Goal: Information Seeking & Learning: Learn about a topic

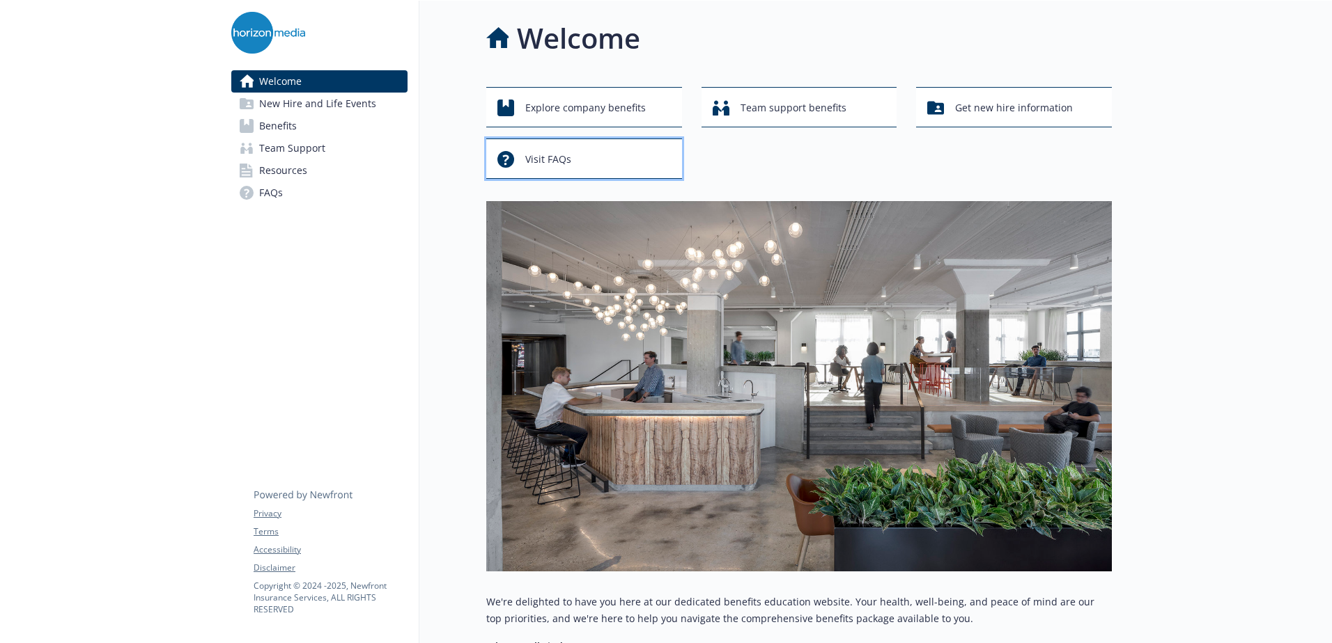
click at [540, 171] on span "Visit FAQs" at bounding box center [548, 159] width 46 height 26
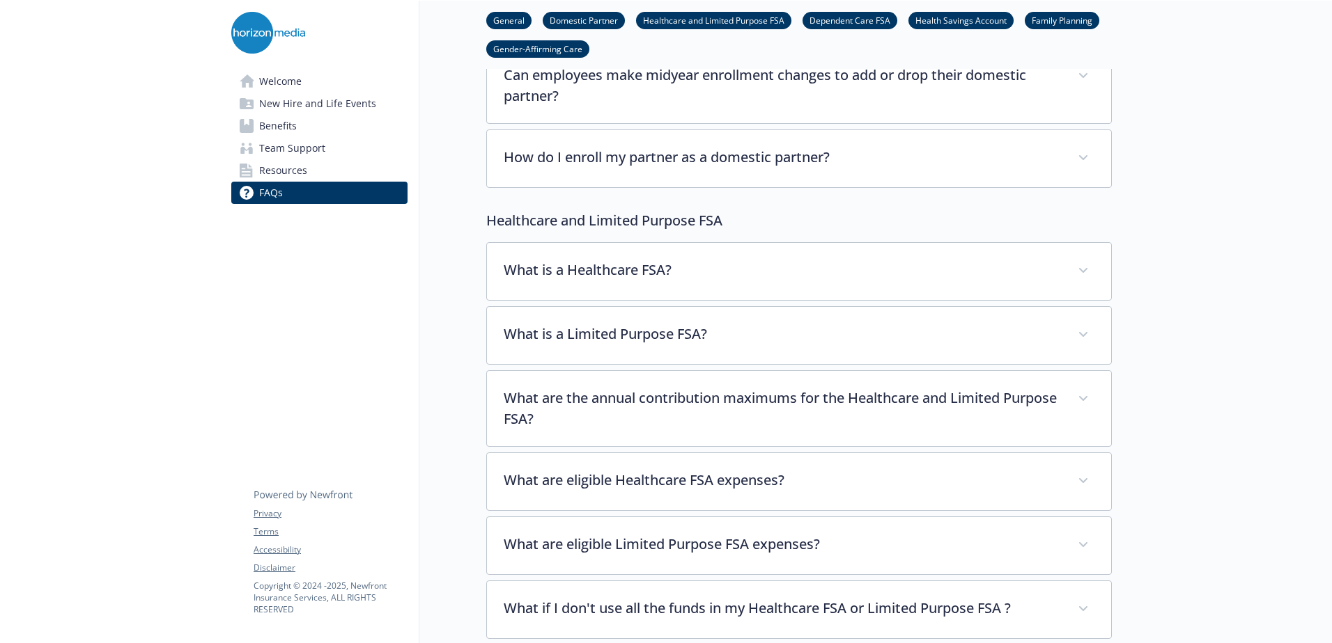
scroll to position [836, 0]
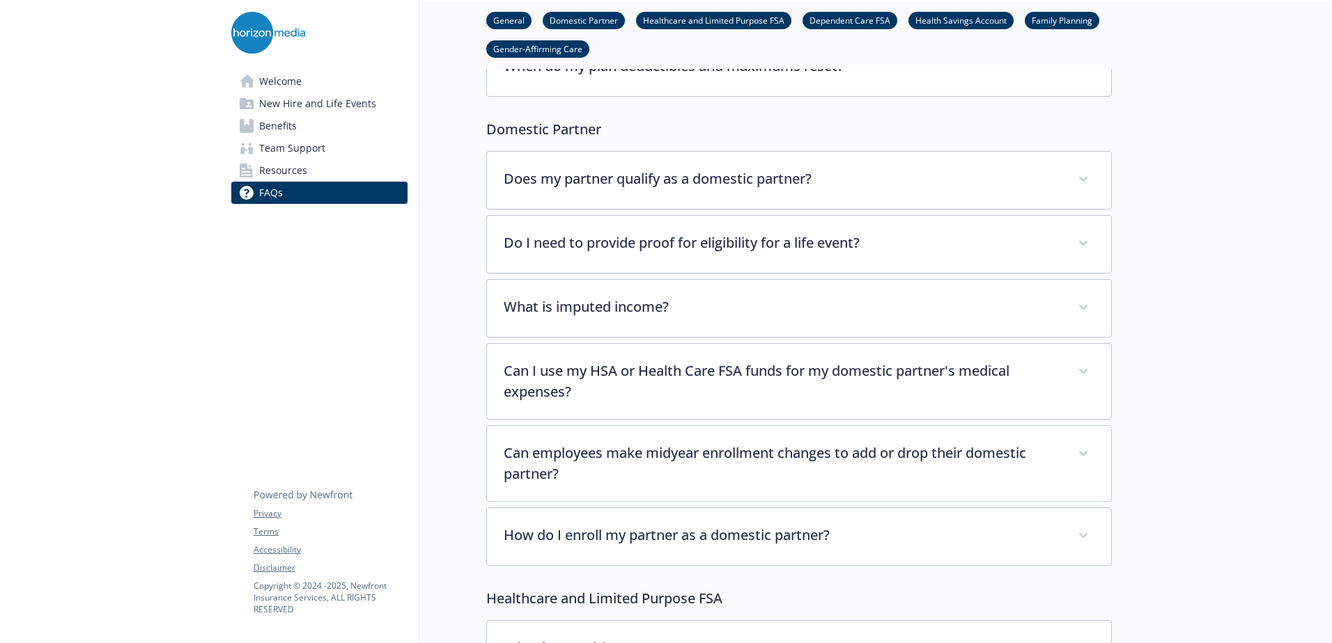
click at [382, 178] on link "Resources" at bounding box center [319, 170] width 176 height 22
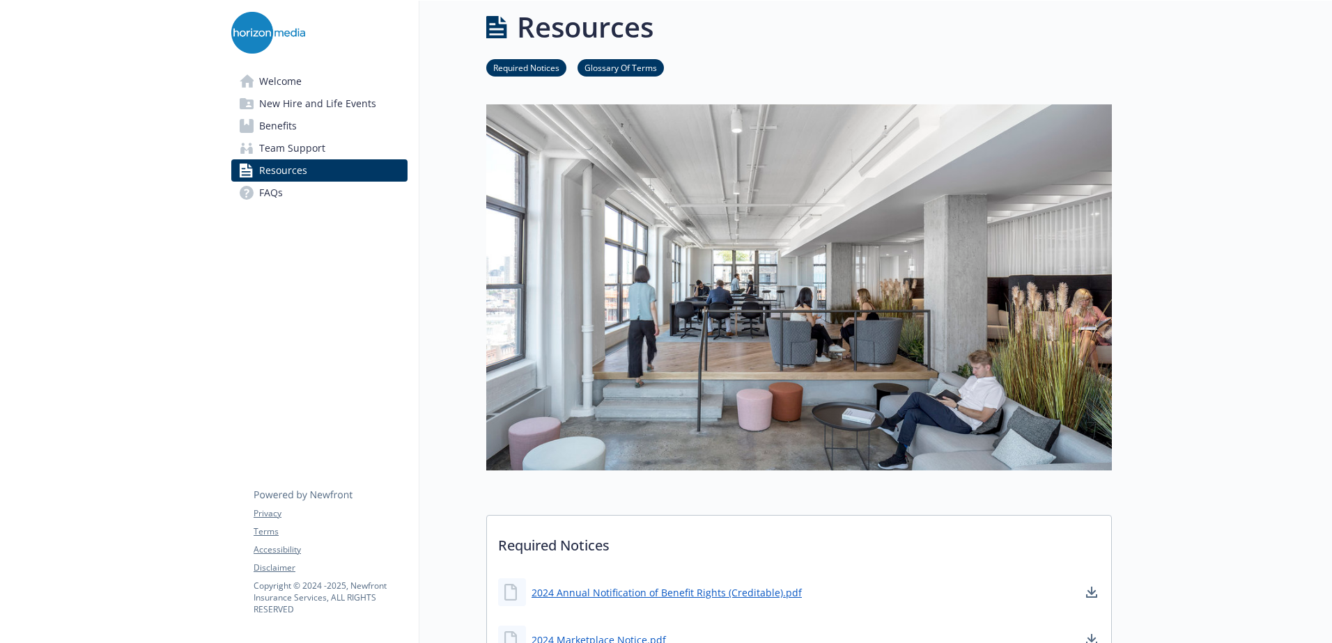
scroll to position [330, 0]
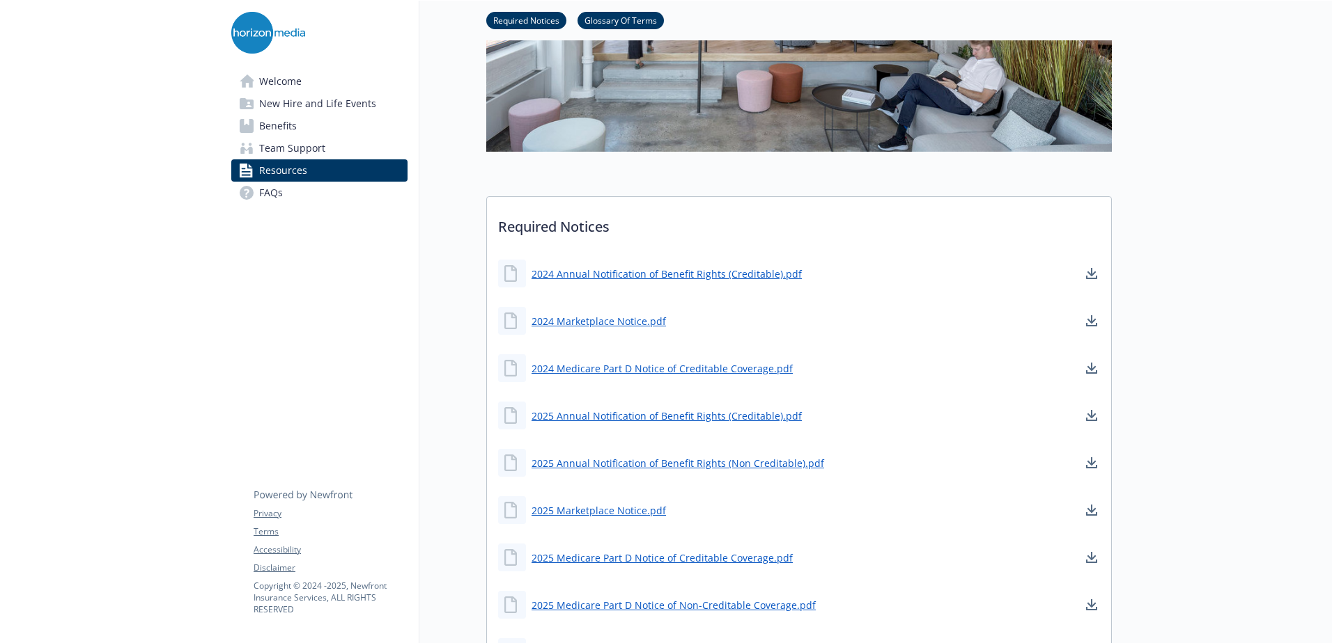
click at [364, 107] on span "New Hire and Life Events" at bounding box center [317, 104] width 117 height 22
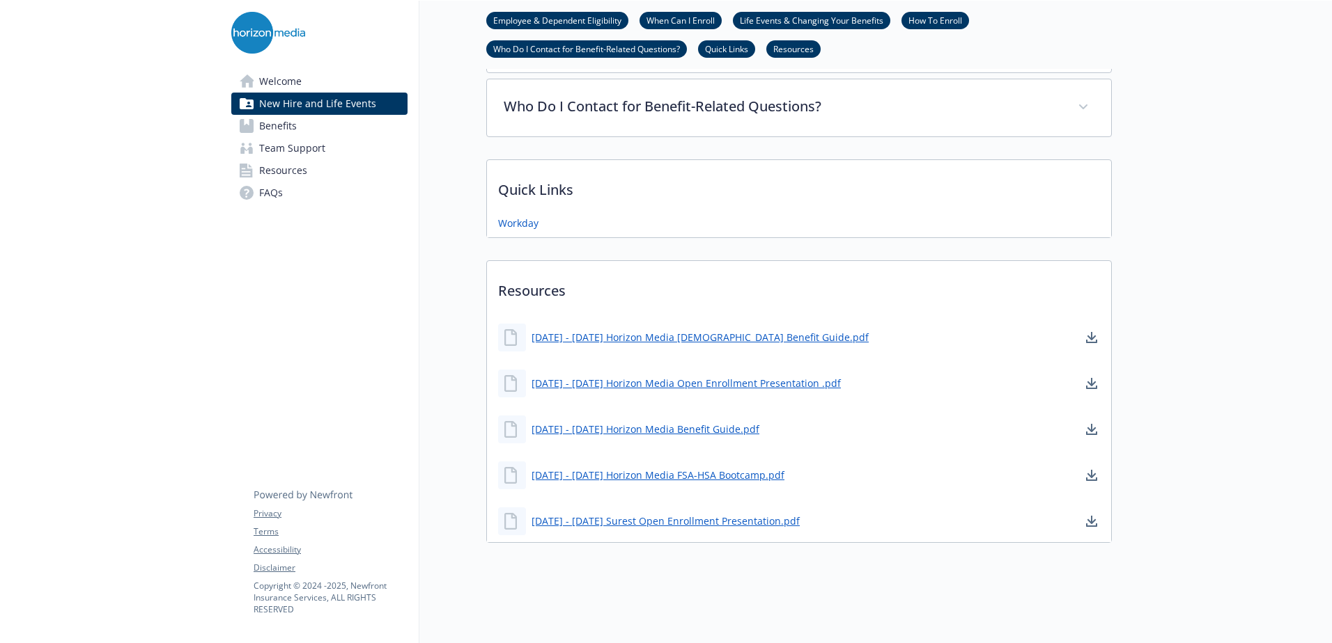
scroll to position [721, 0]
drag, startPoint x: 591, startPoint y: 267, endPoint x: 500, endPoint y: 269, distance: 91.3
click at [500, 269] on p "Resources" at bounding box center [799, 287] width 624 height 52
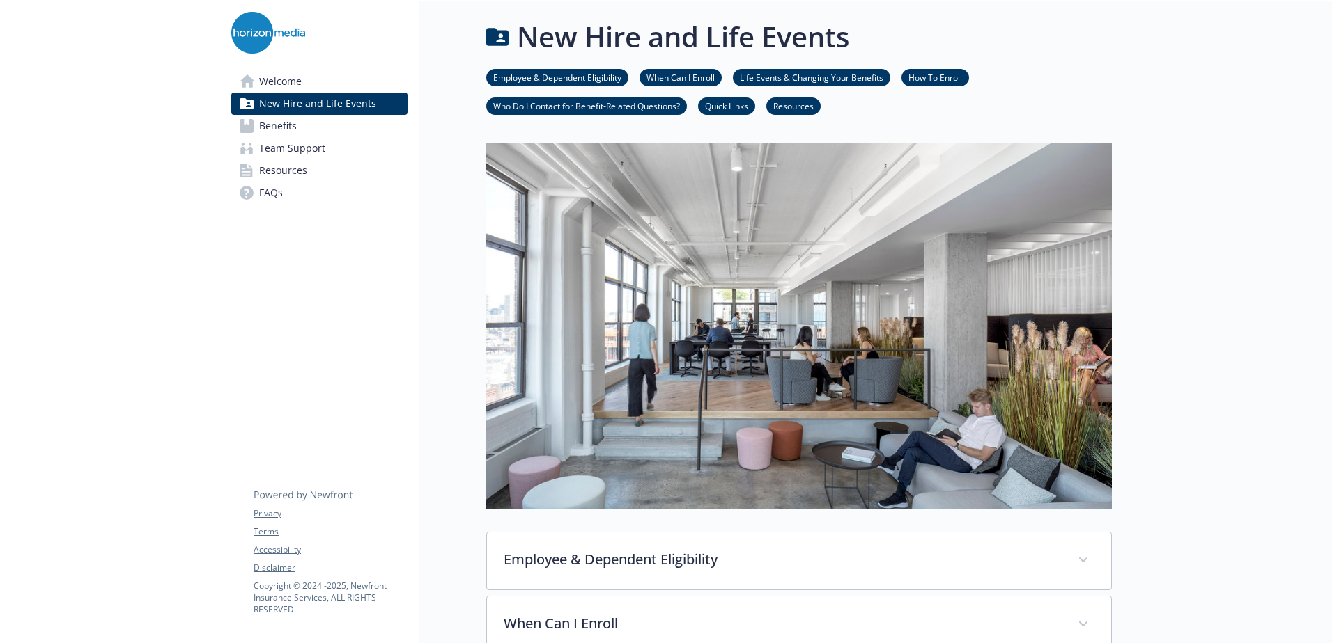
scroll to position [0, 0]
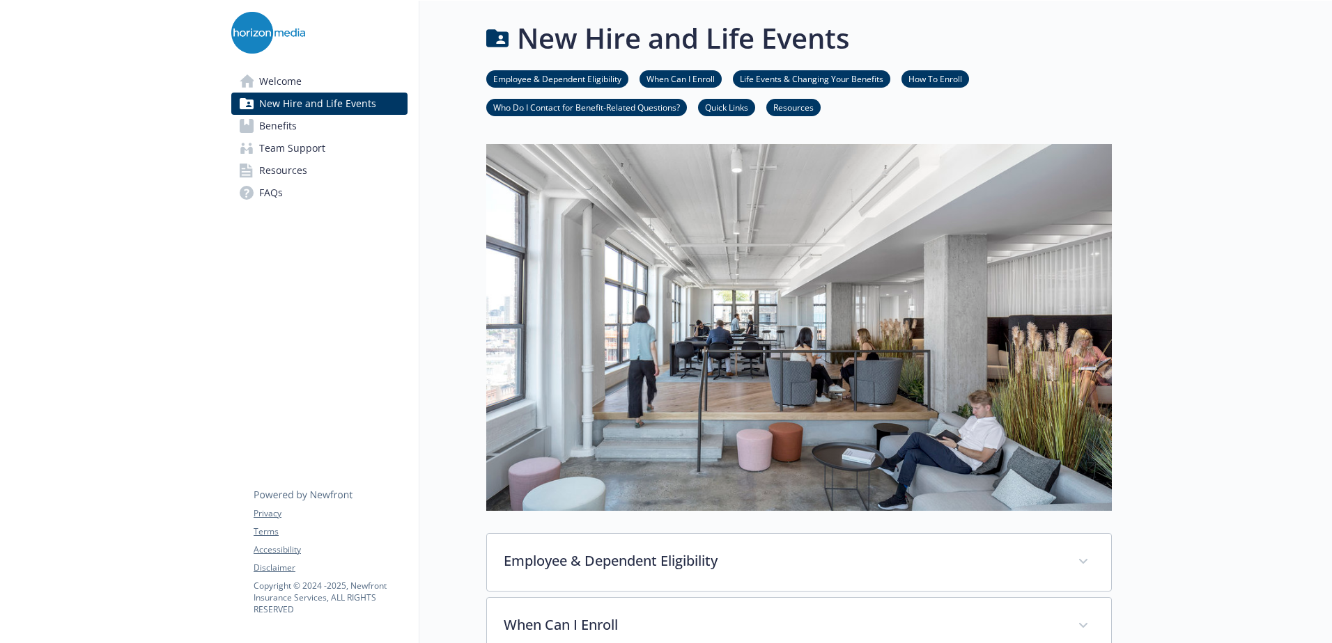
click at [302, 129] on link "Benefits" at bounding box center [319, 126] width 176 height 22
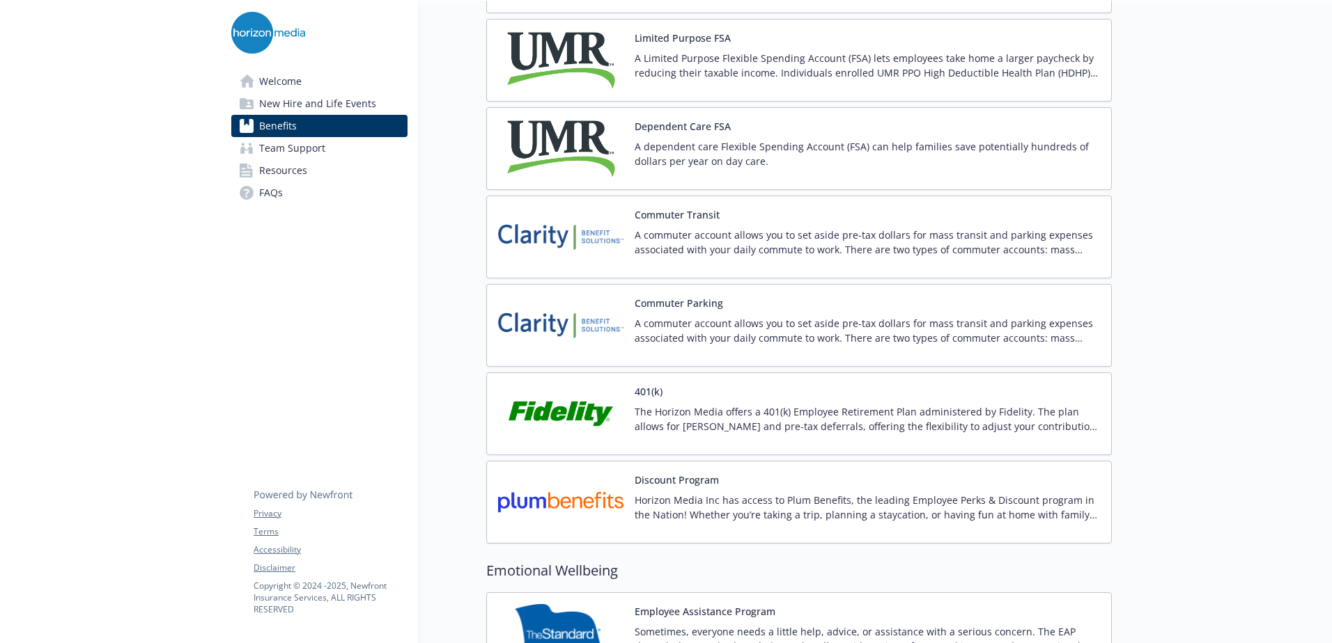
scroll to position [2368, 0]
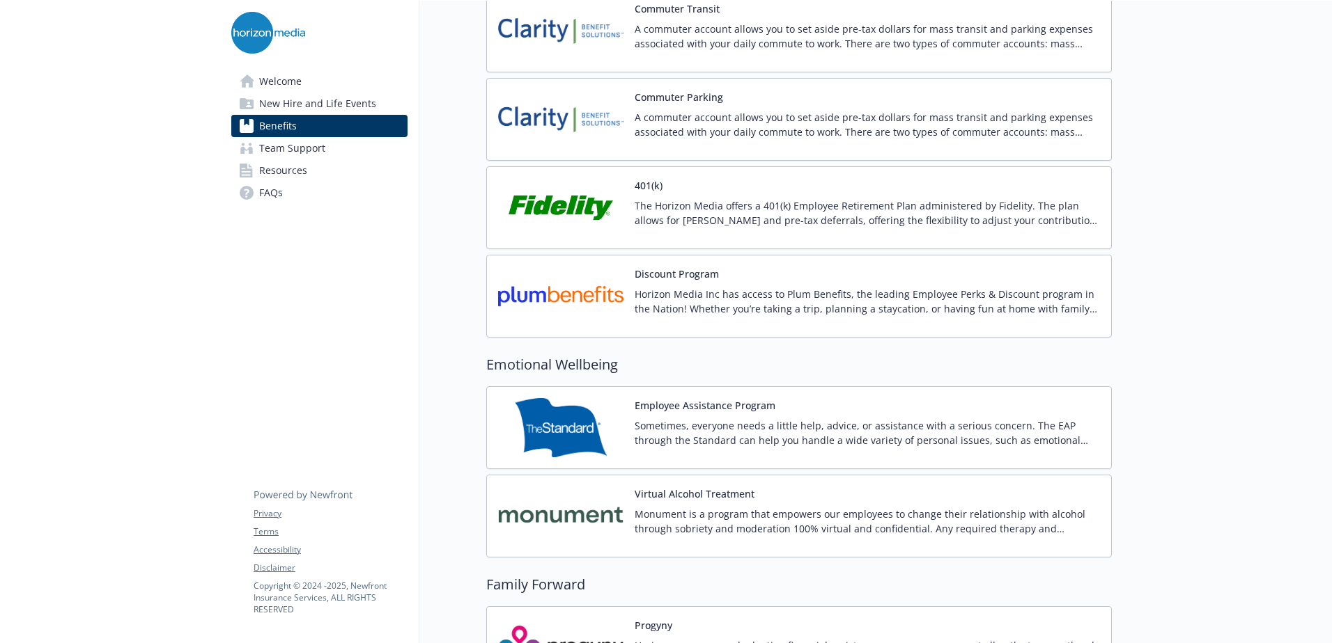
click at [685, 188] on div "401(k) The Horizon Media offers a 401(k) Employee Retirement Plan administered …" at bounding box center [866, 207] width 465 height 59
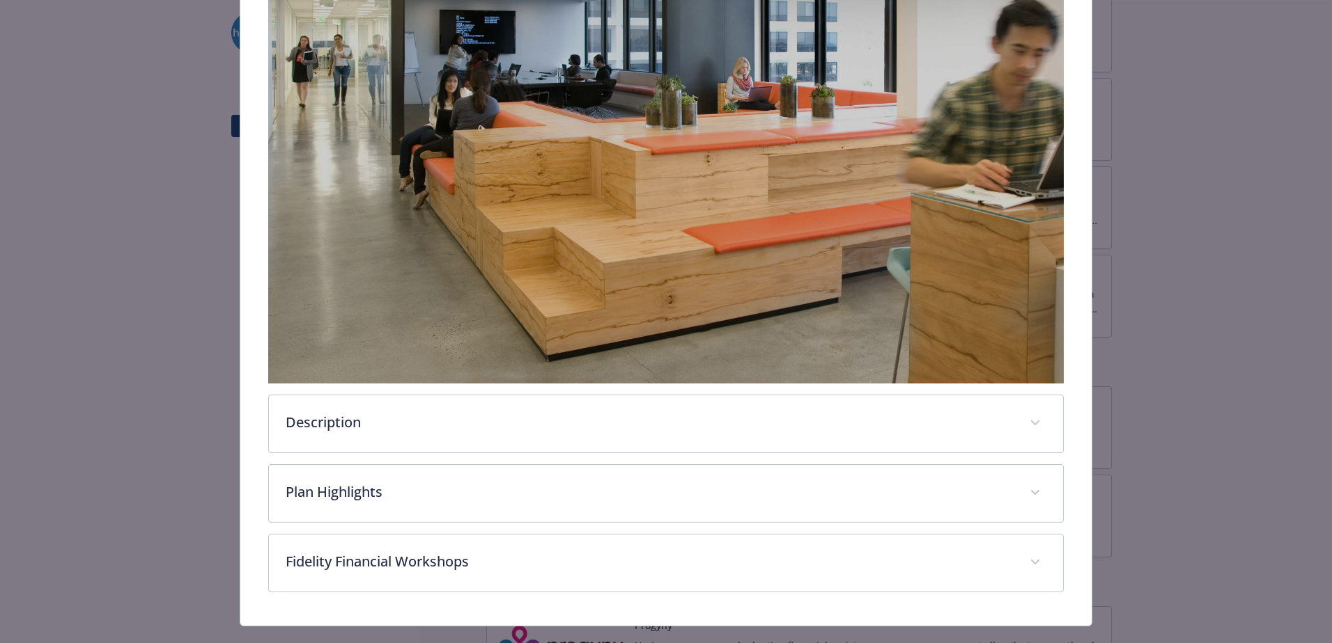
scroll to position [372, 0]
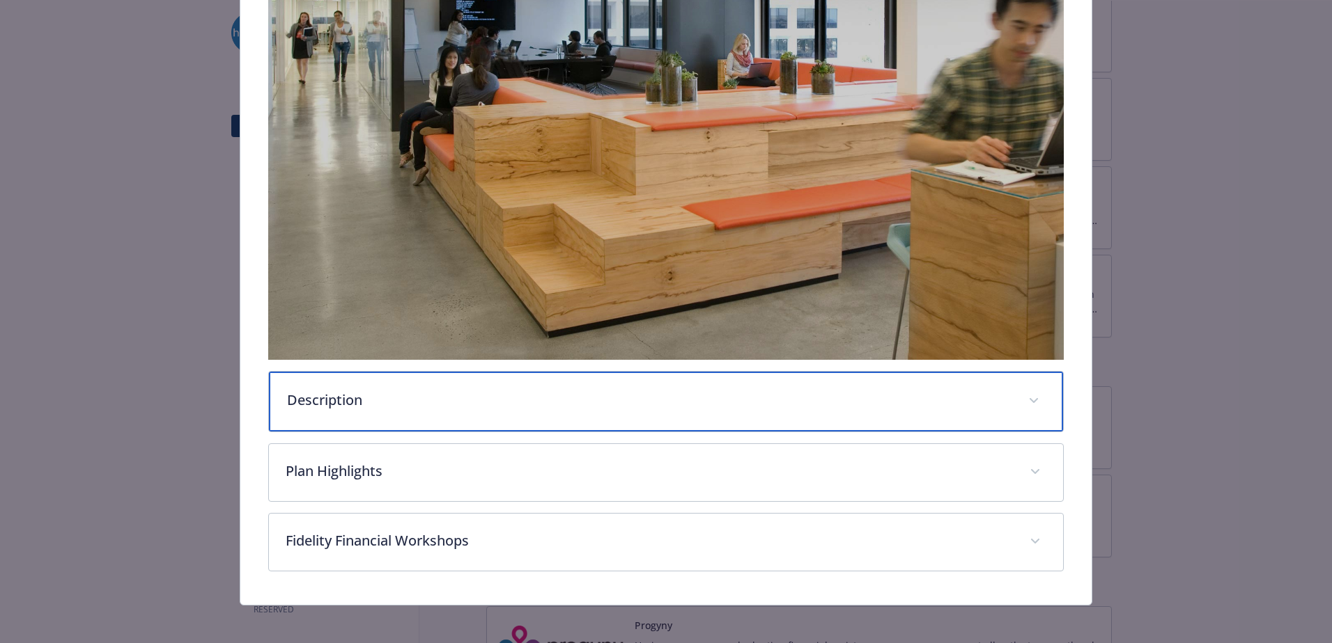
click at [345, 421] on div "Description" at bounding box center [666, 402] width 794 height 60
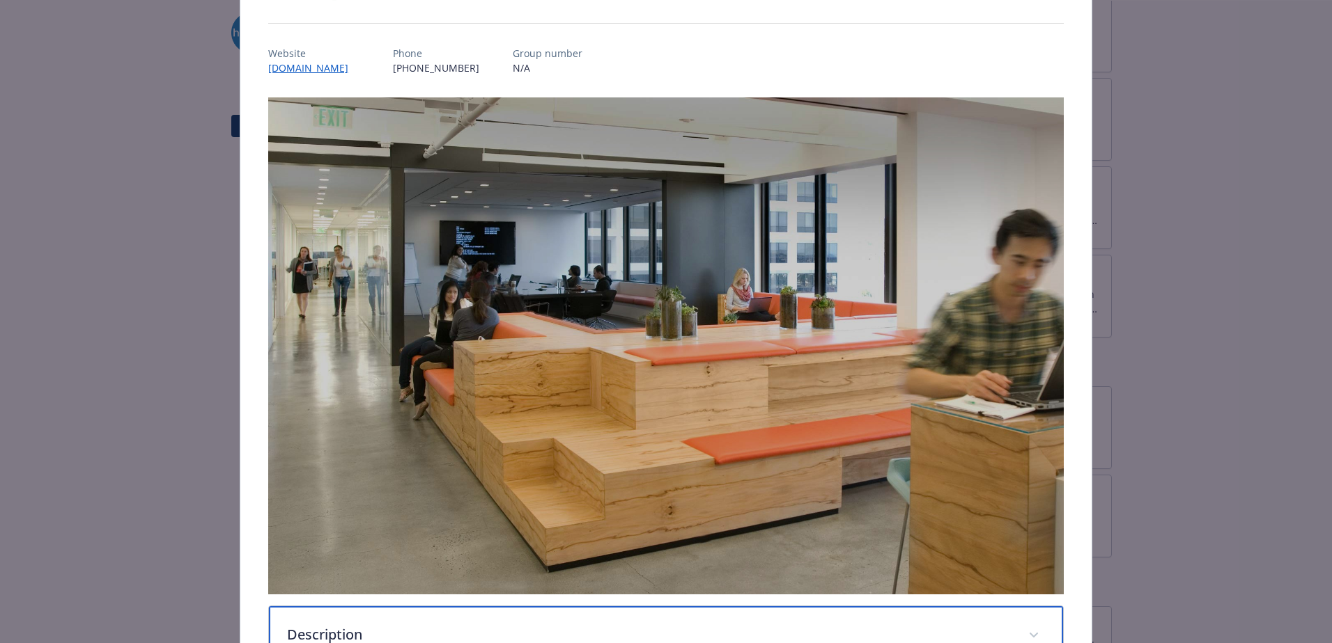
scroll to position [0, 0]
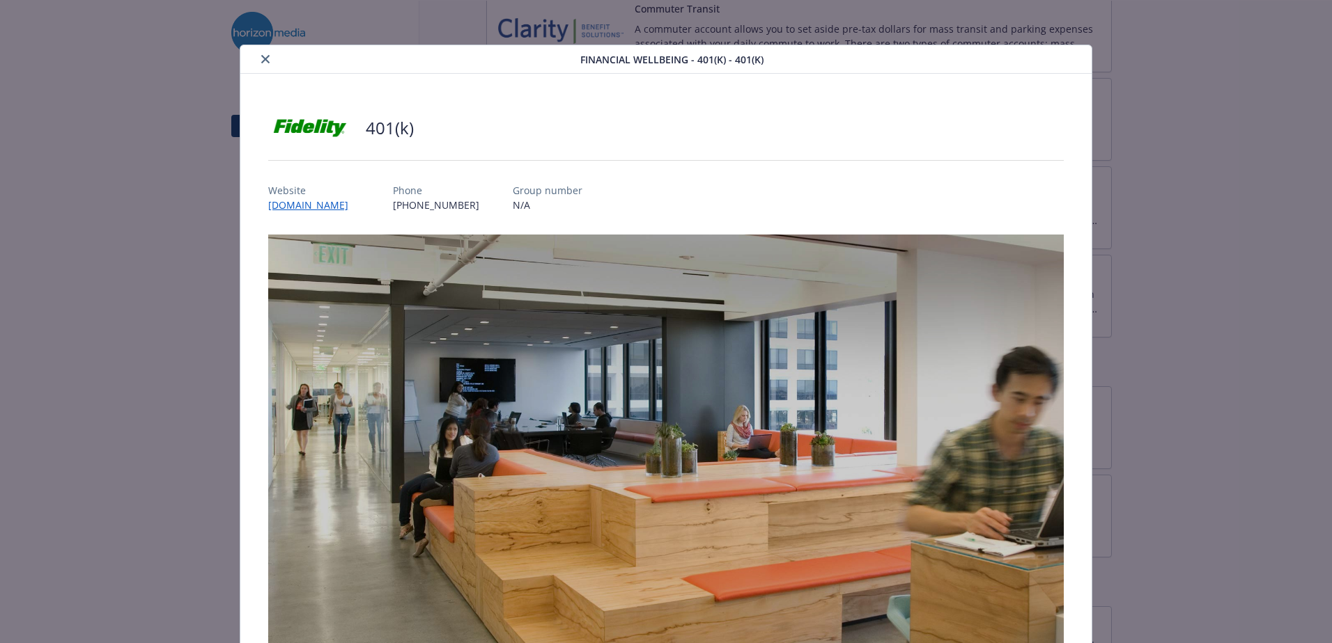
click at [267, 59] on icon "close" at bounding box center [265, 59] width 8 height 8
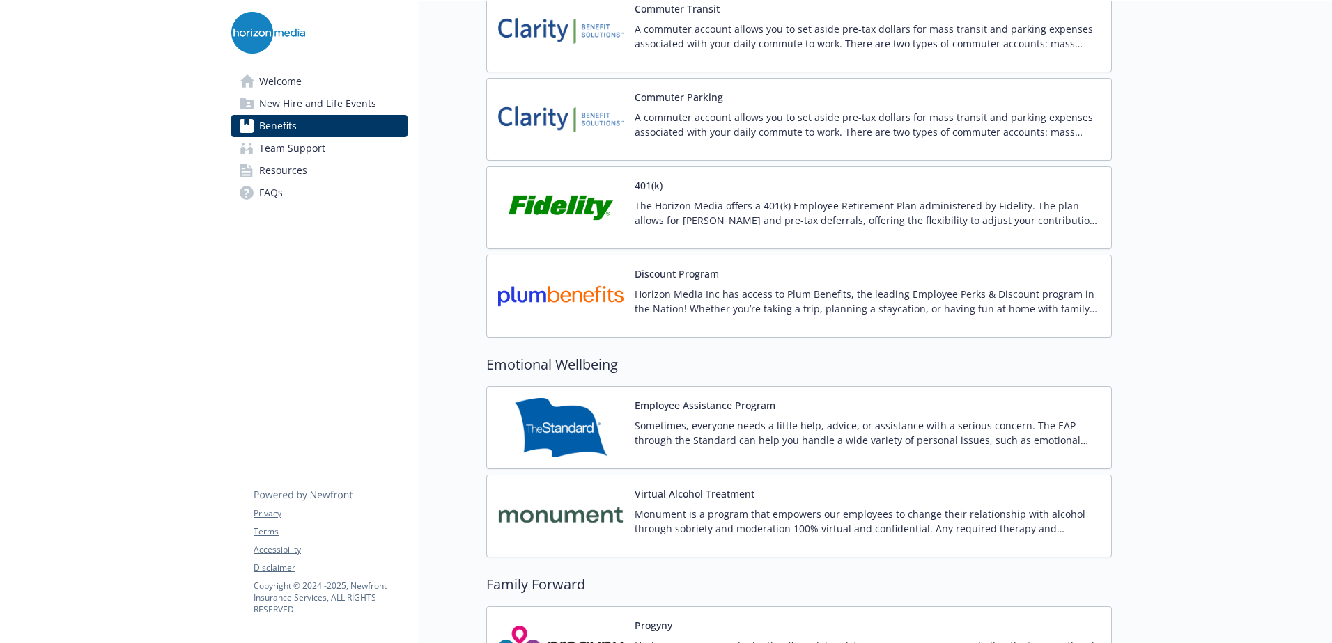
click at [552, 190] on img at bounding box center [560, 207] width 125 height 59
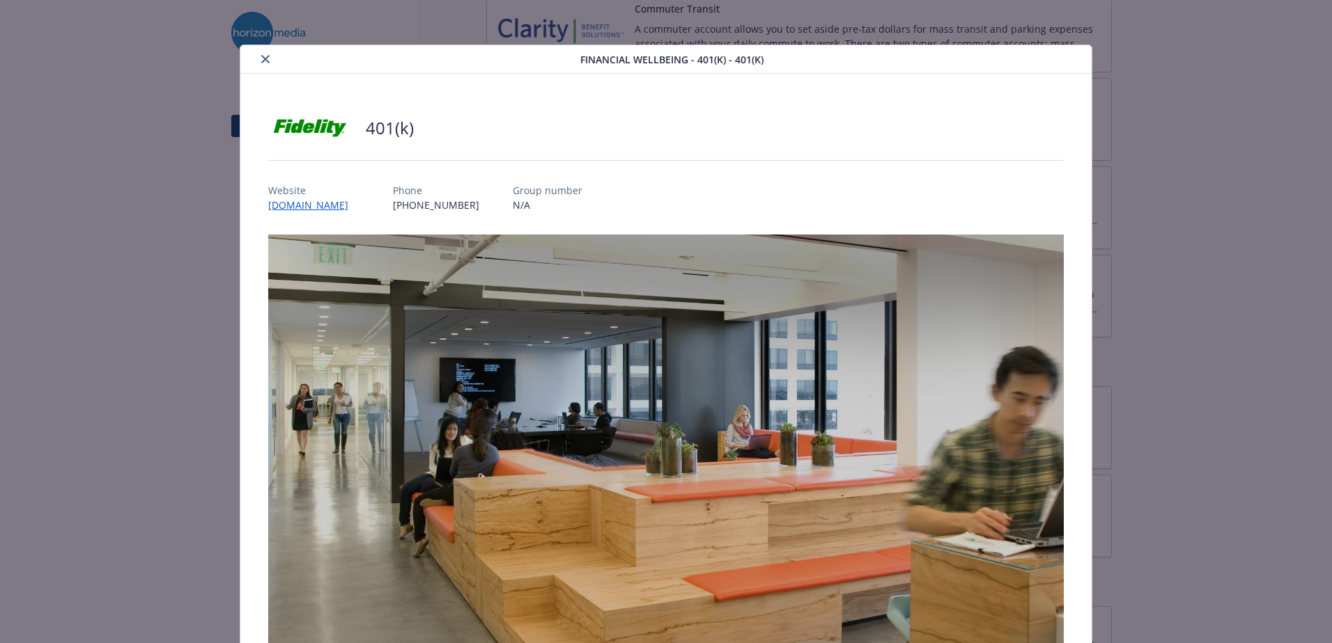
scroll to position [42, 0]
